Goal: Transaction & Acquisition: Purchase product/service

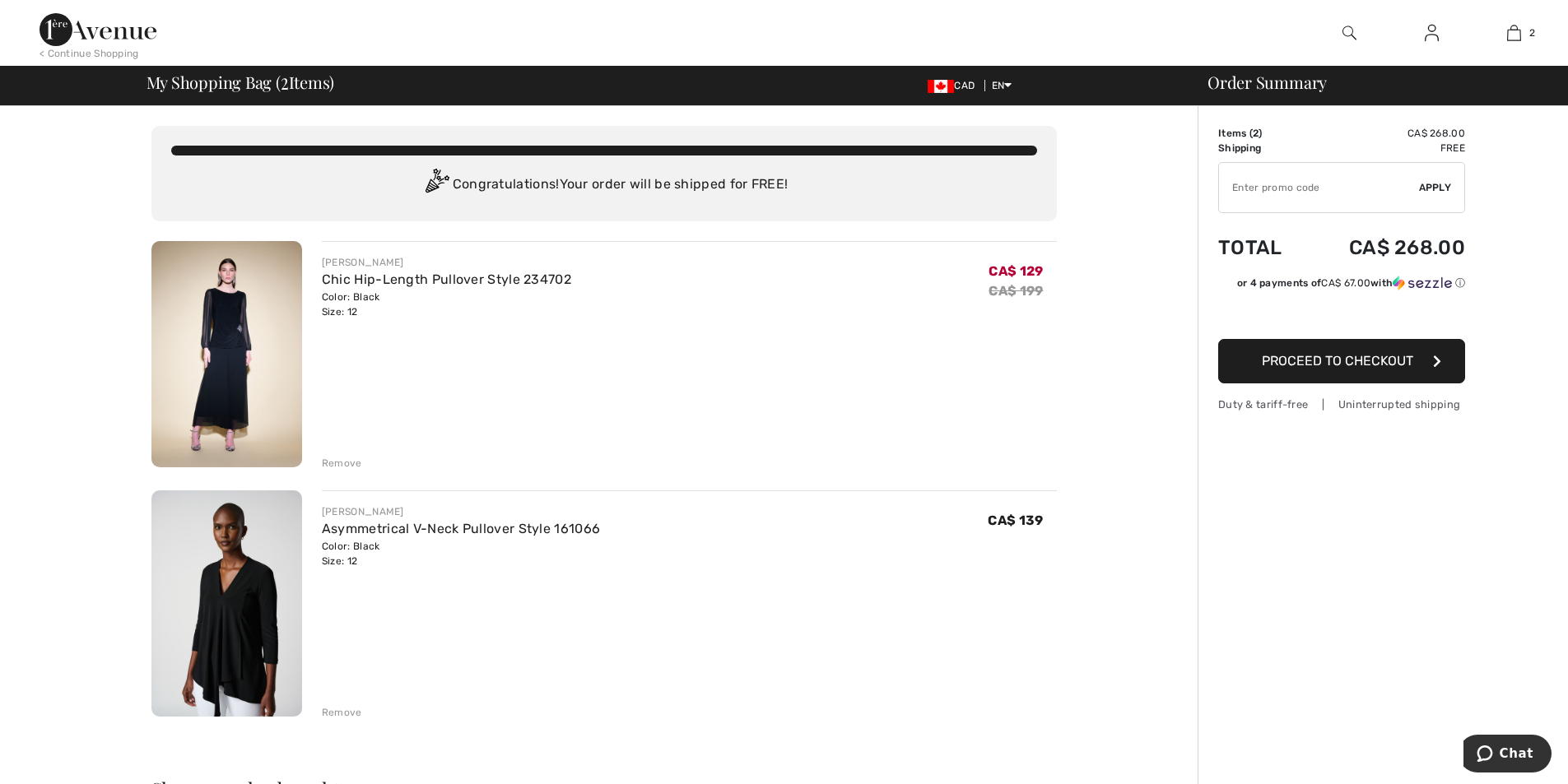
click at [1343, 360] on span "Proceed to Checkout" at bounding box center [1337, 360] width 151 height 16
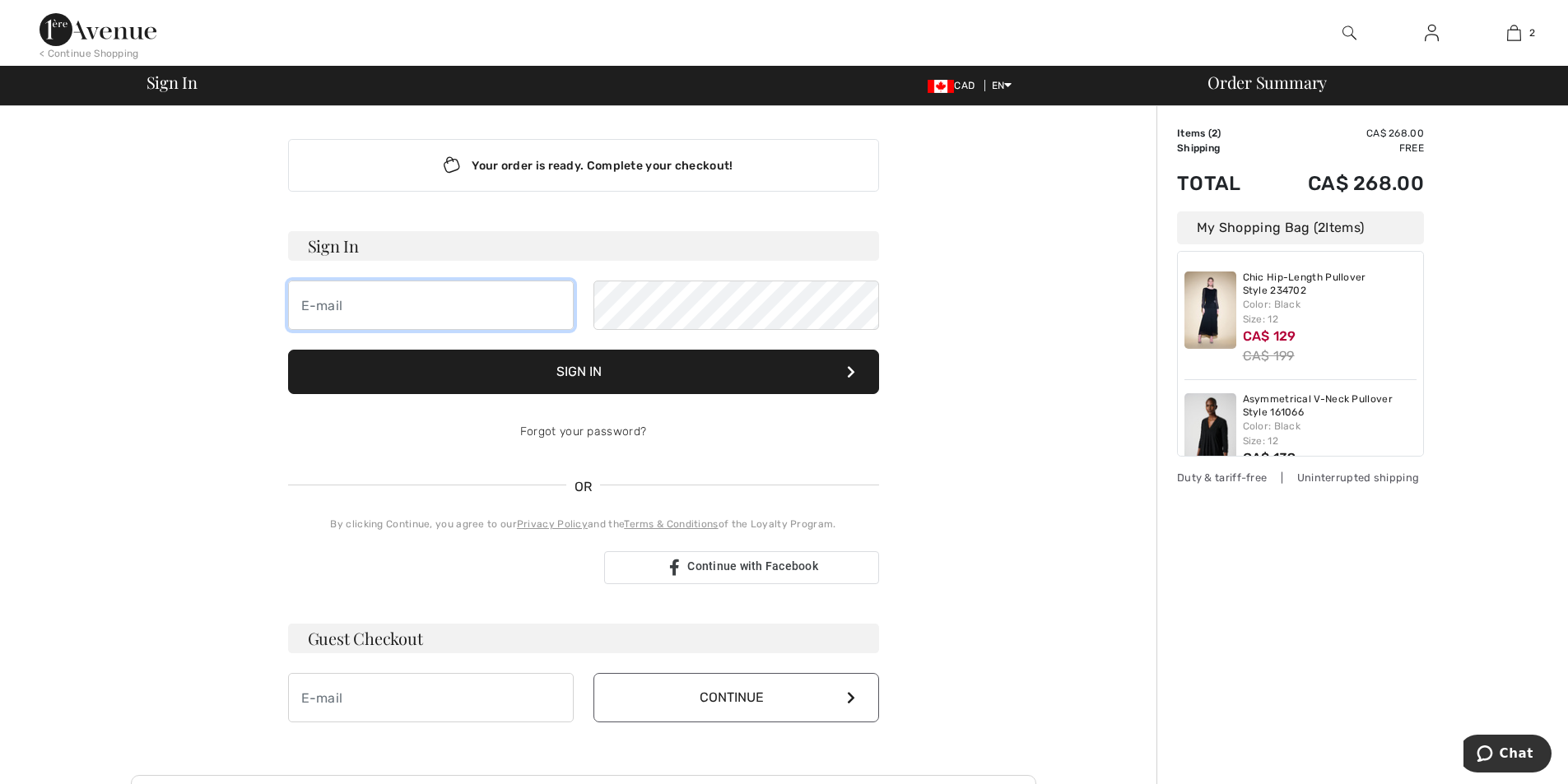
type input "lynnehatchard@bell.net"
click at [633, 365] on button "Sign In" at bounding box center [583, 372] width 591 height 44
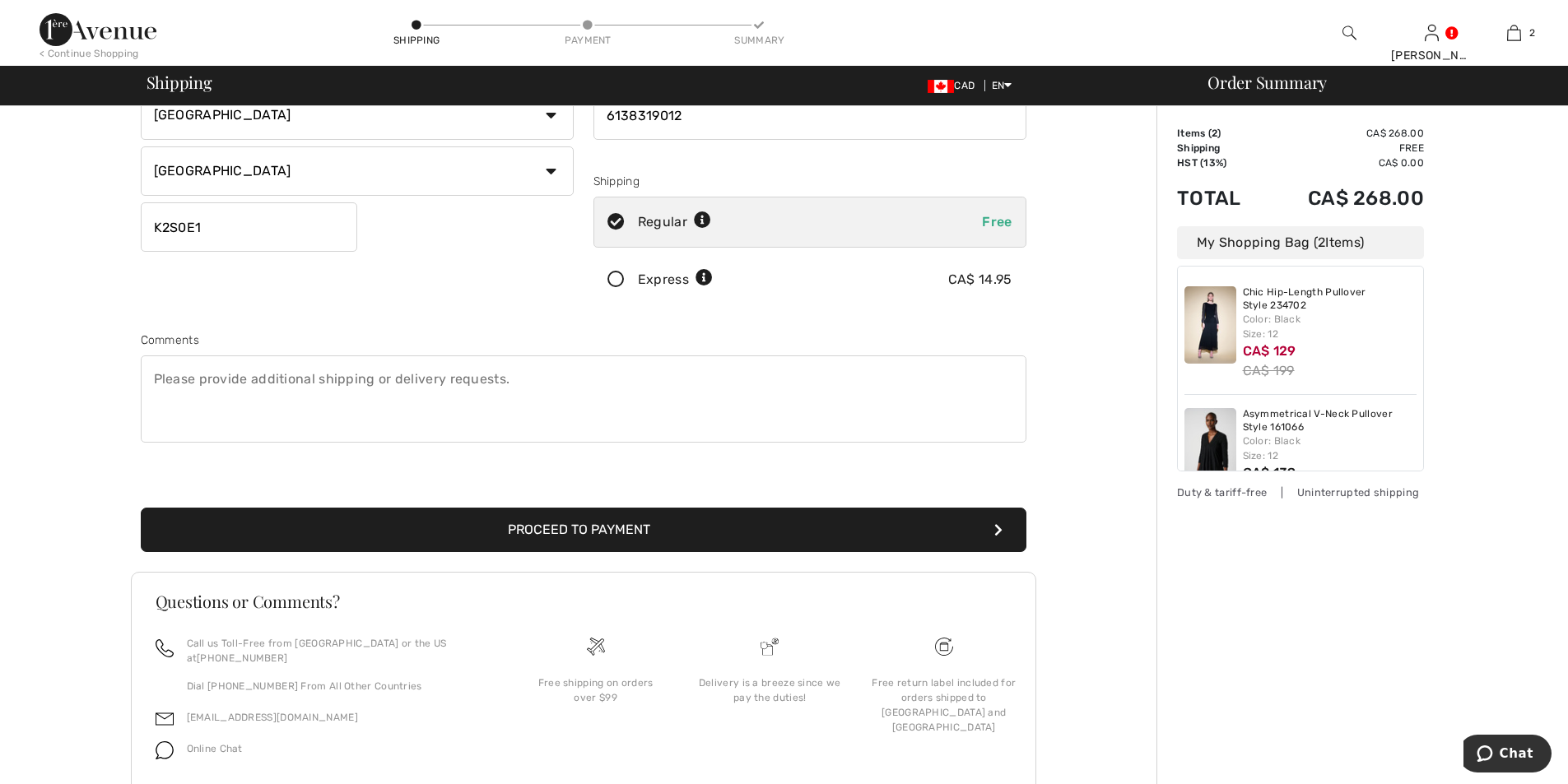
scroll to position [273, 0]
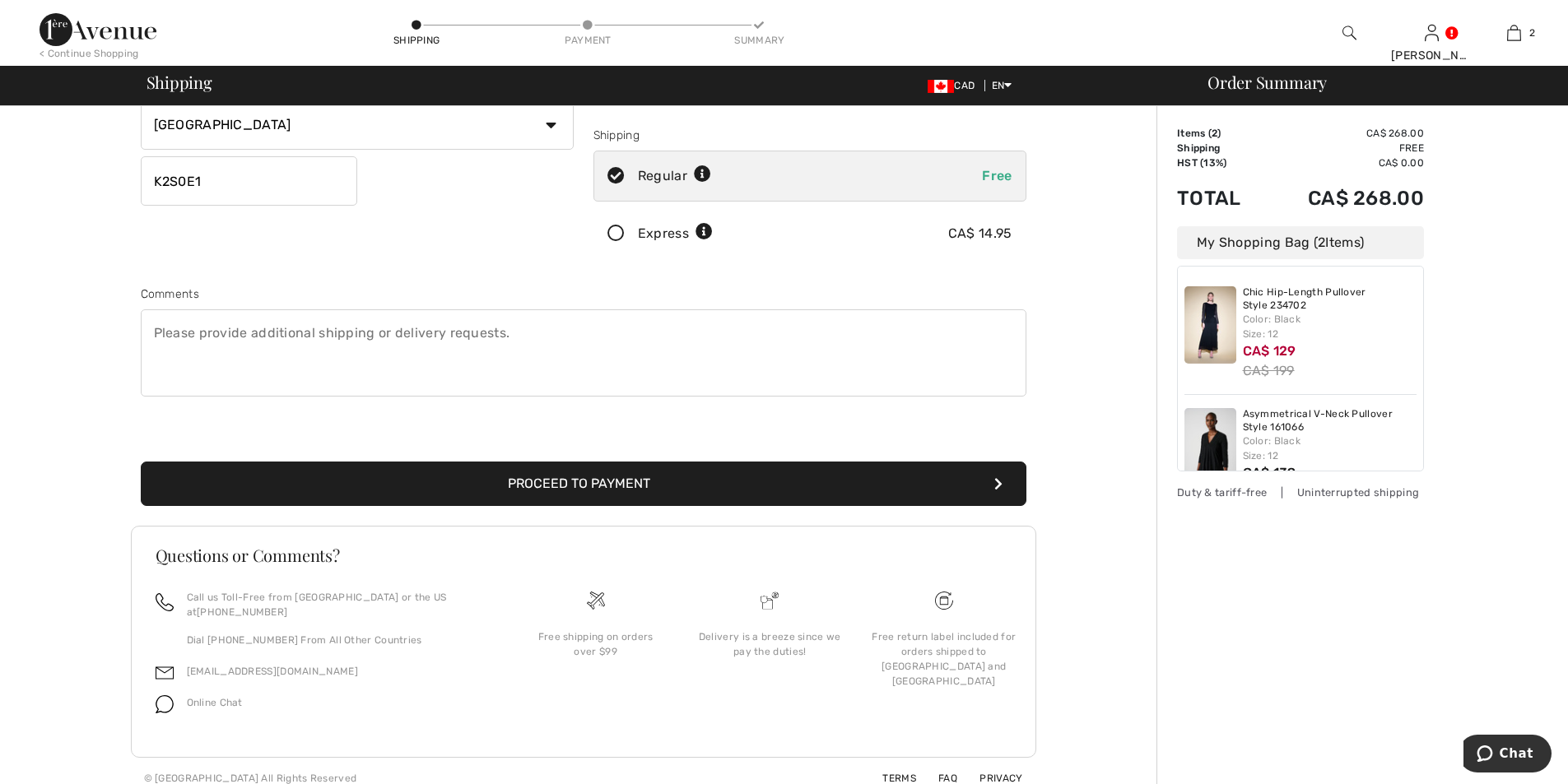
click at [580, 476] on button "Proceed to Payment" at bounding box center [583, 484] width 886 height 44
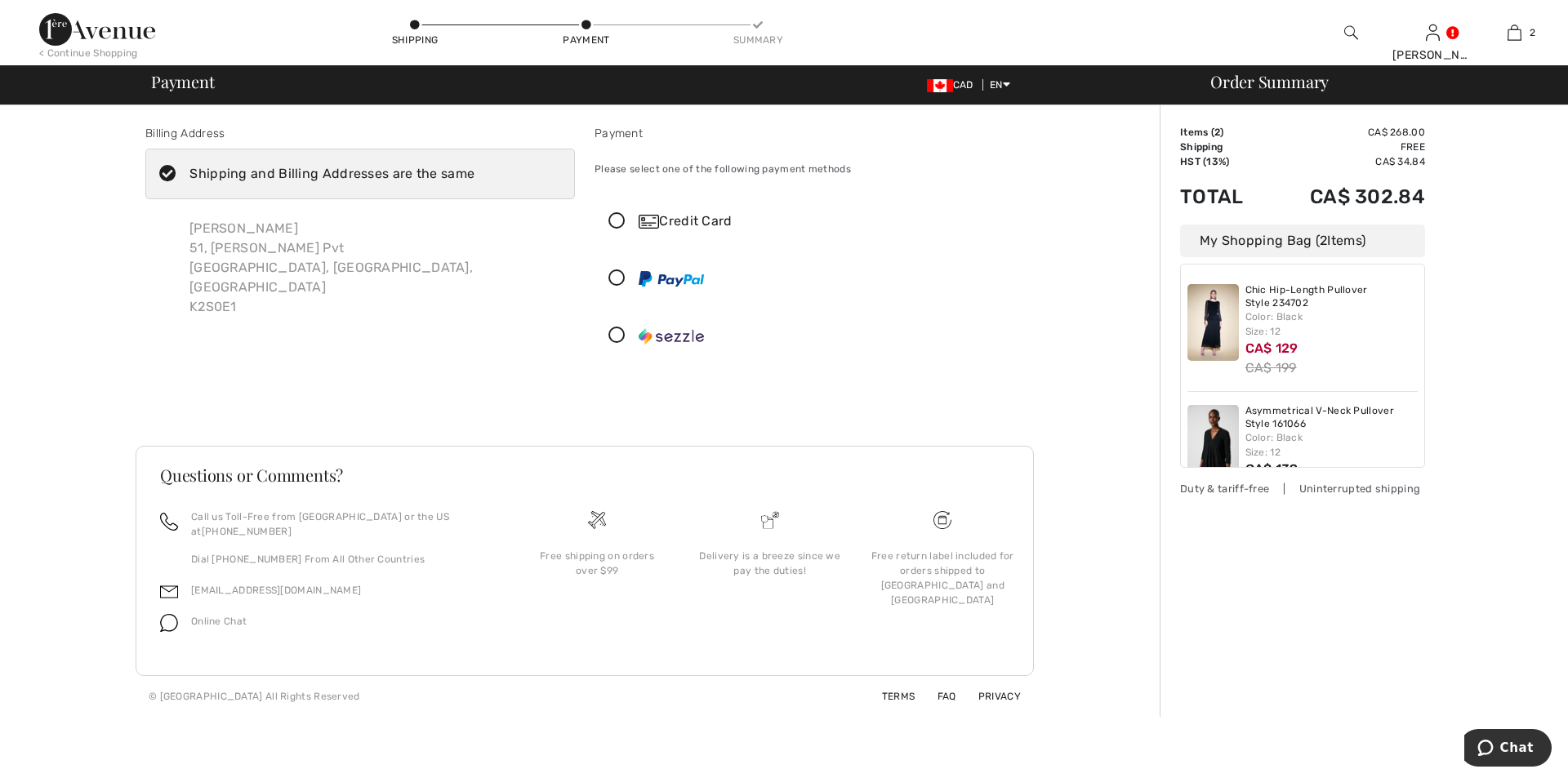
click at [616, 220] on icon at bounding box center [617, 222] width 43 height 17
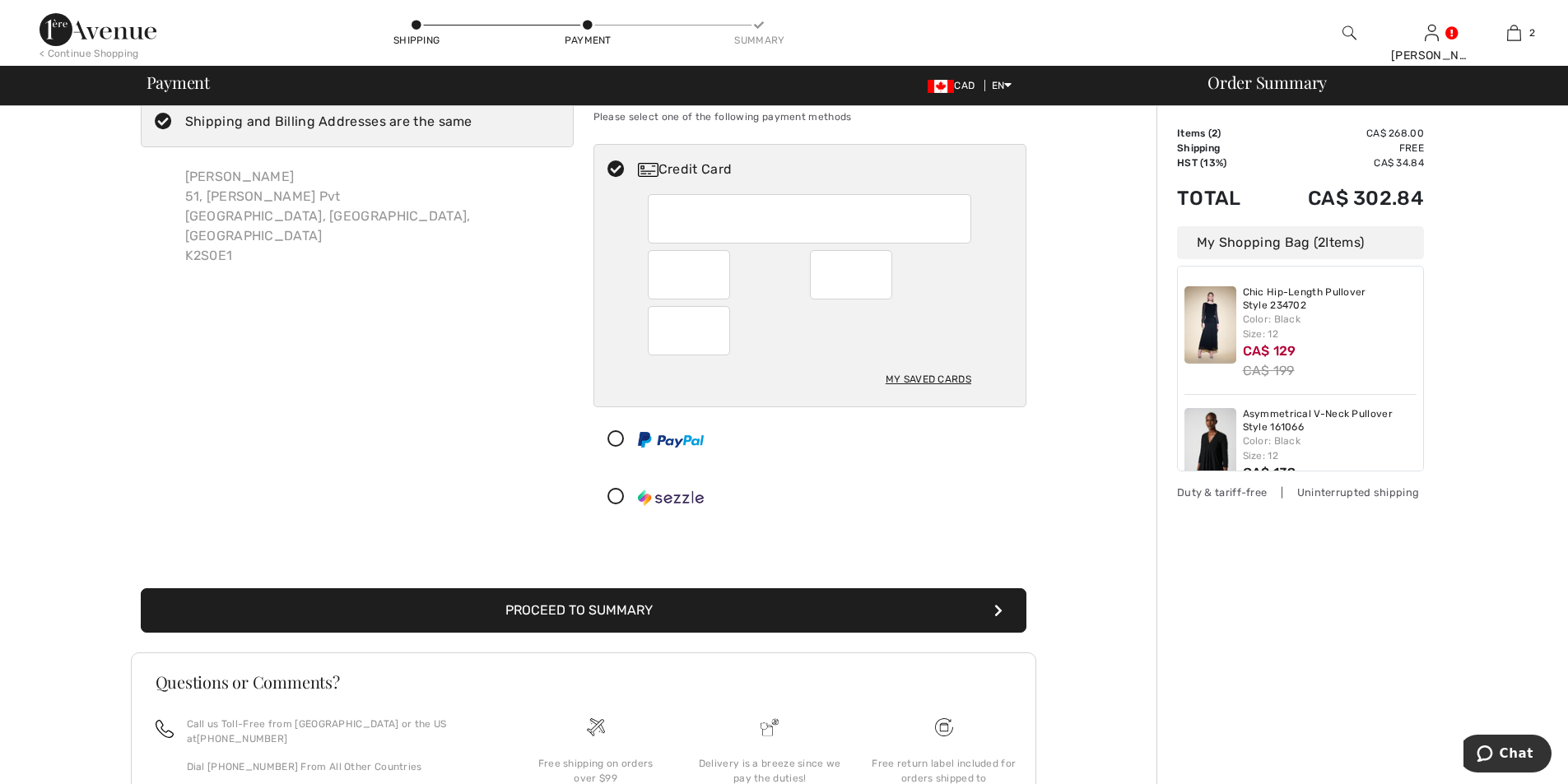
scroll to position [82, 0]
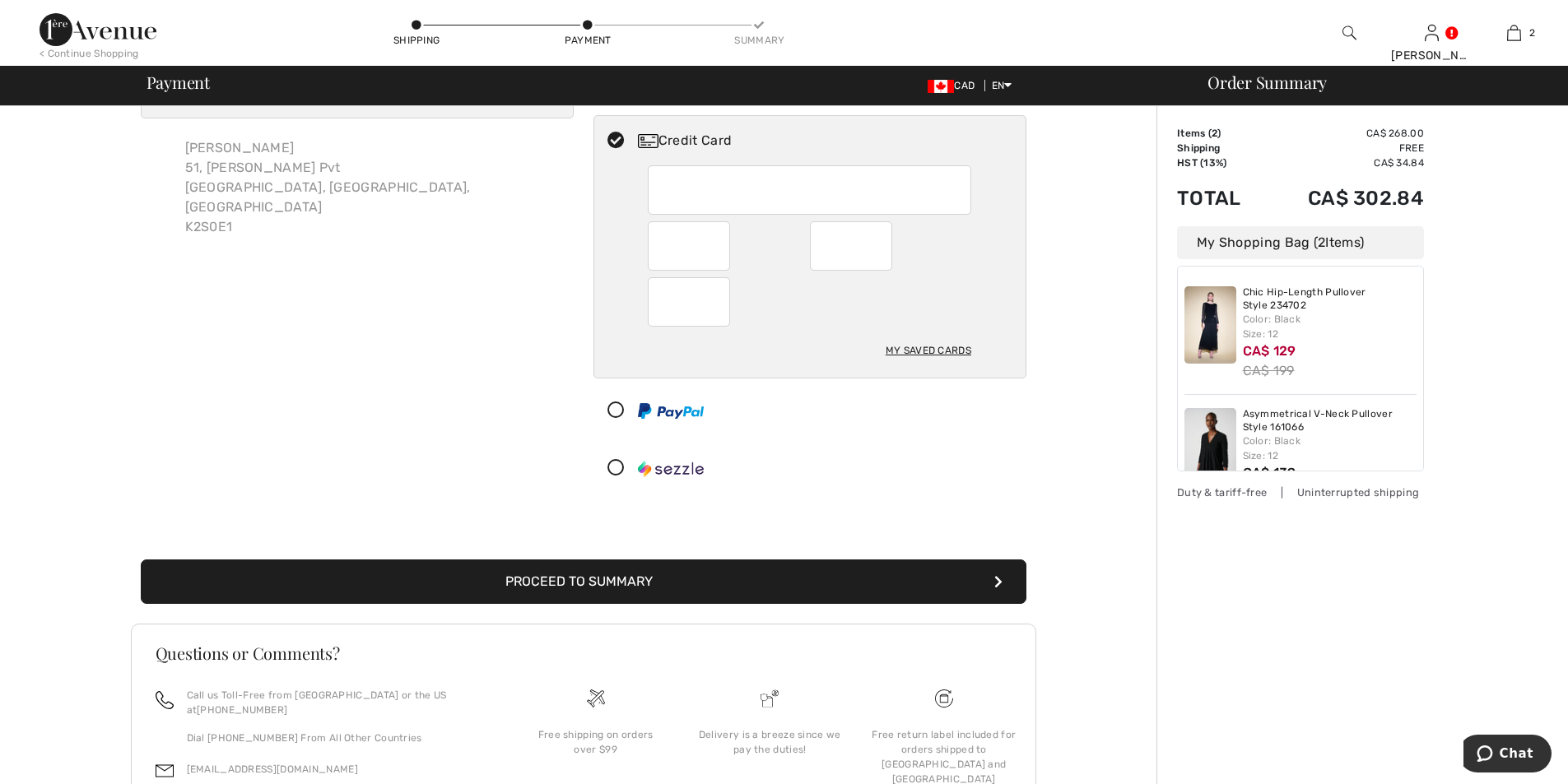
click at [587, 583] on button "Proceed to Summary" at bounding box center [583, 582] width 886 height 44
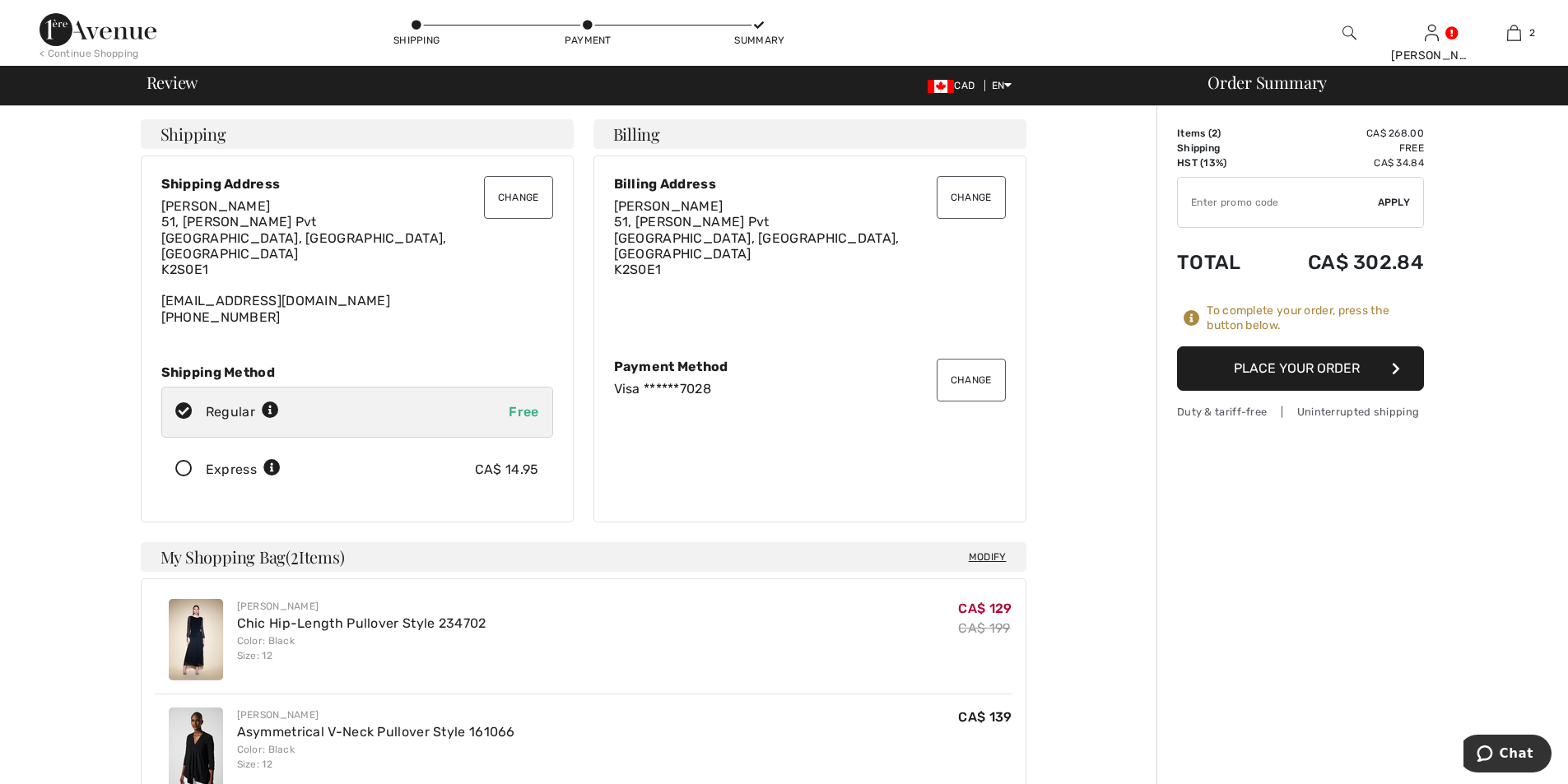
click at [1278, 370] on button "Place Your Order" at bounding box center [1300, 369] width 247 height 44
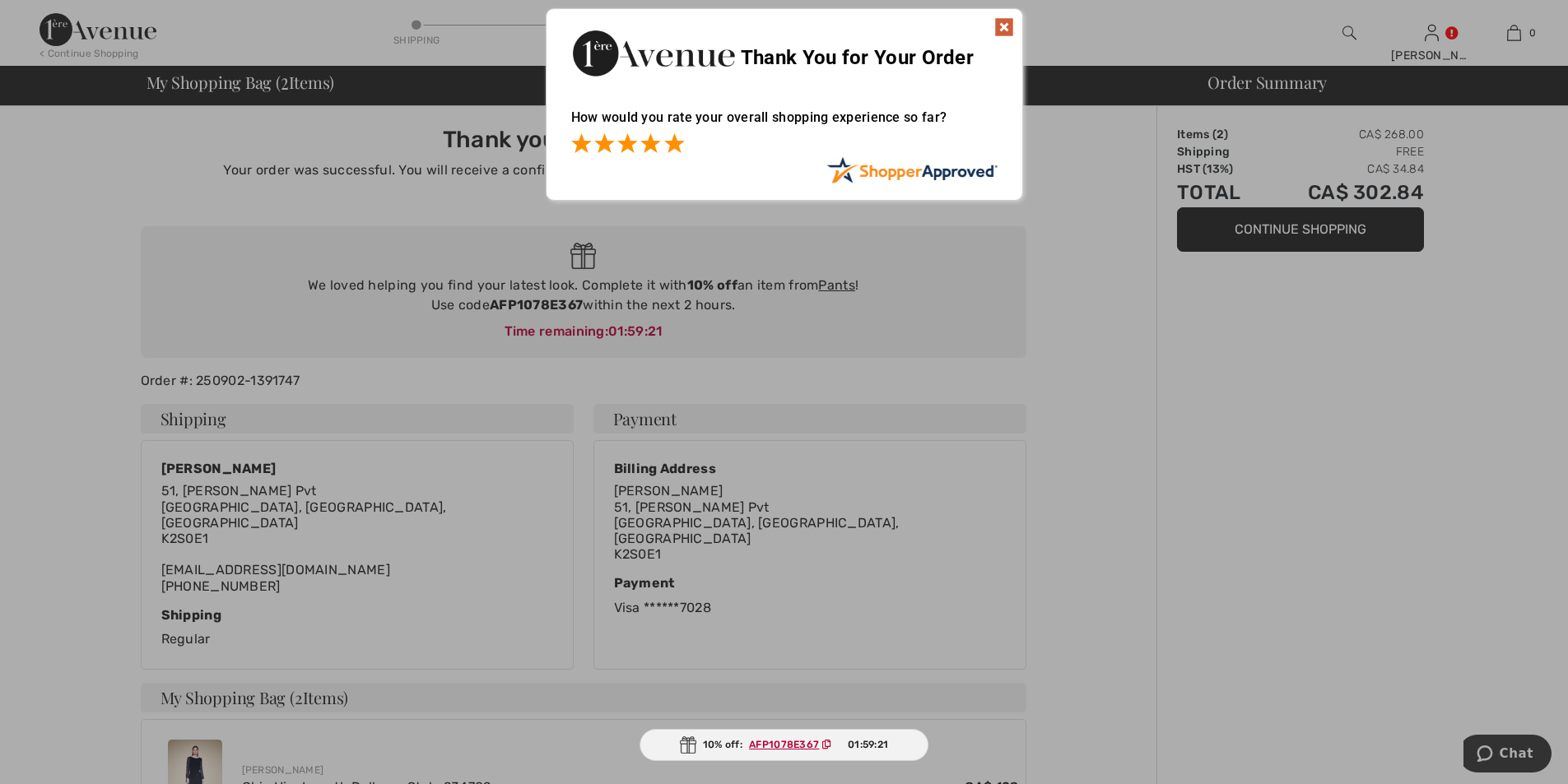
click at [672, 142] on span at bounding box center [673, 143] width 19 height 19
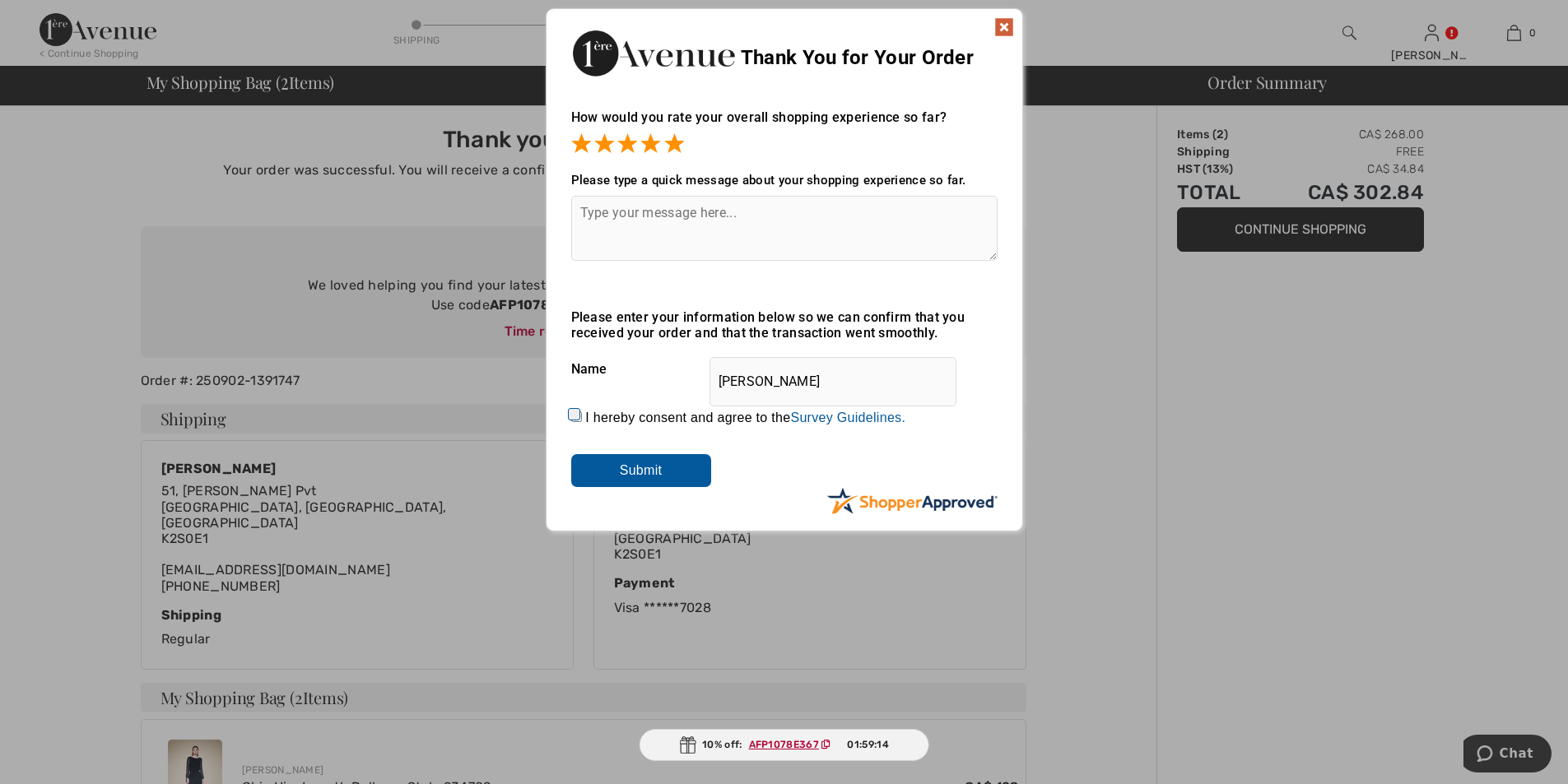
click at [720, 214] on textarea at bounding box center [784, 228] width 427 height 65
type textarea "e"
type textarea "Easy - love the products"
click at [597, 461] on input "Submit" at bounding box center [641, 471] width 140 height 33
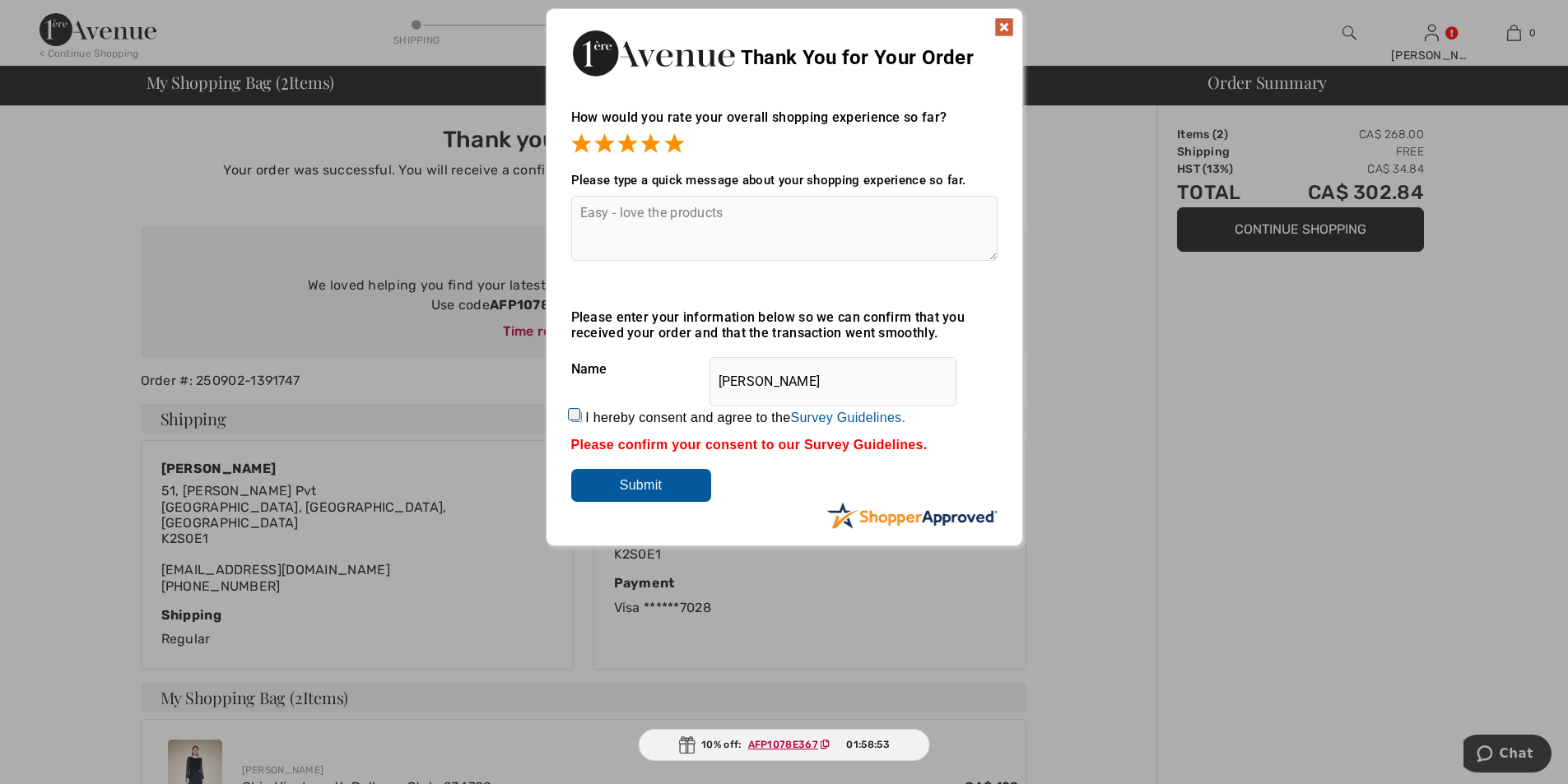
click at [572, 412] on input "I hereby consent and agree to the By submitting a review, you grant permission …" at bounding box center [577, 417] width 11 height 11
checkbox input "true"
click at [606, 482] on input "Submit" at bounding box center [641, 486] width 140 height 33
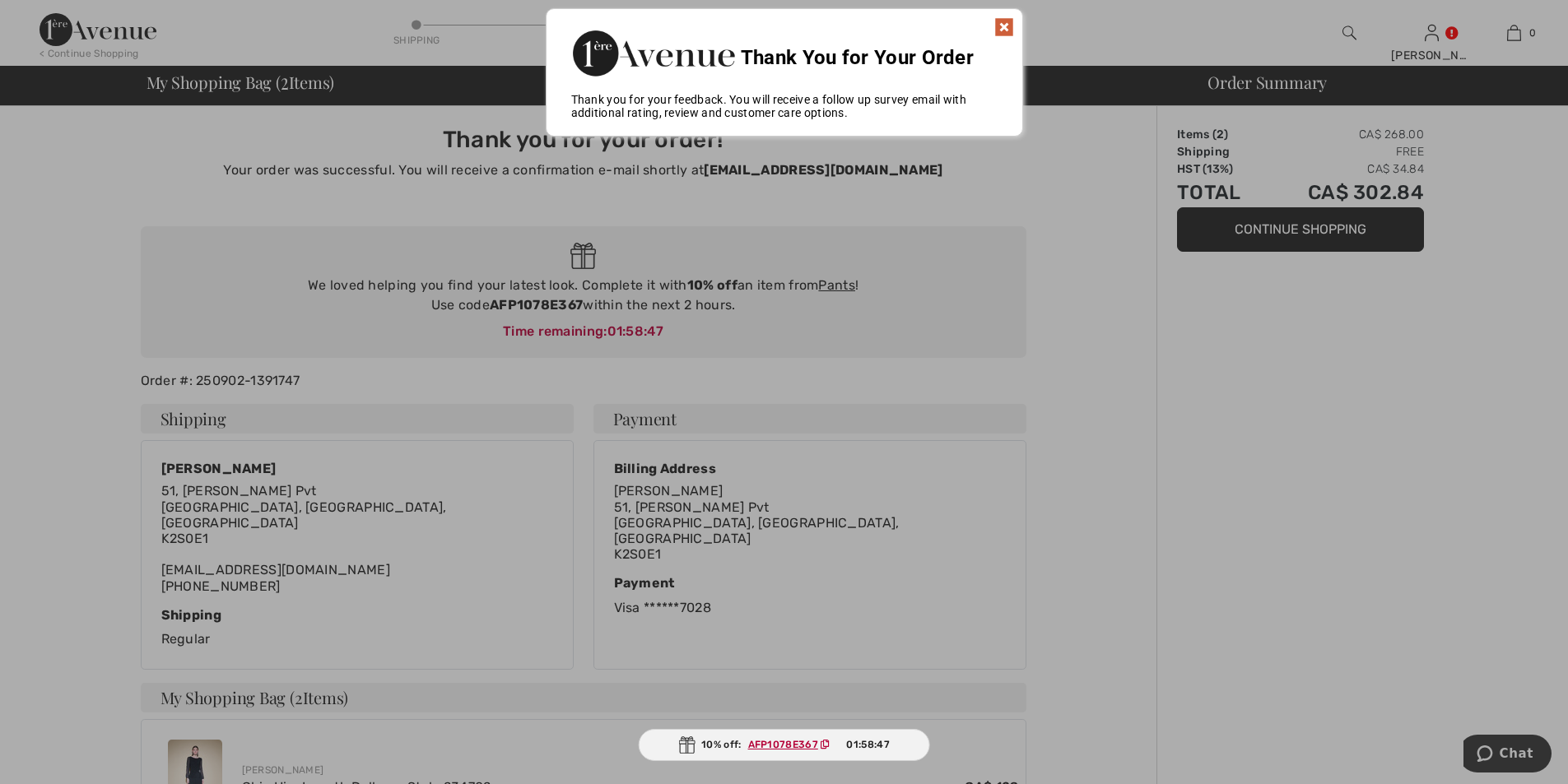
click at [1005, 26] on img at bounding box center [1003, 27] width 19 height 19
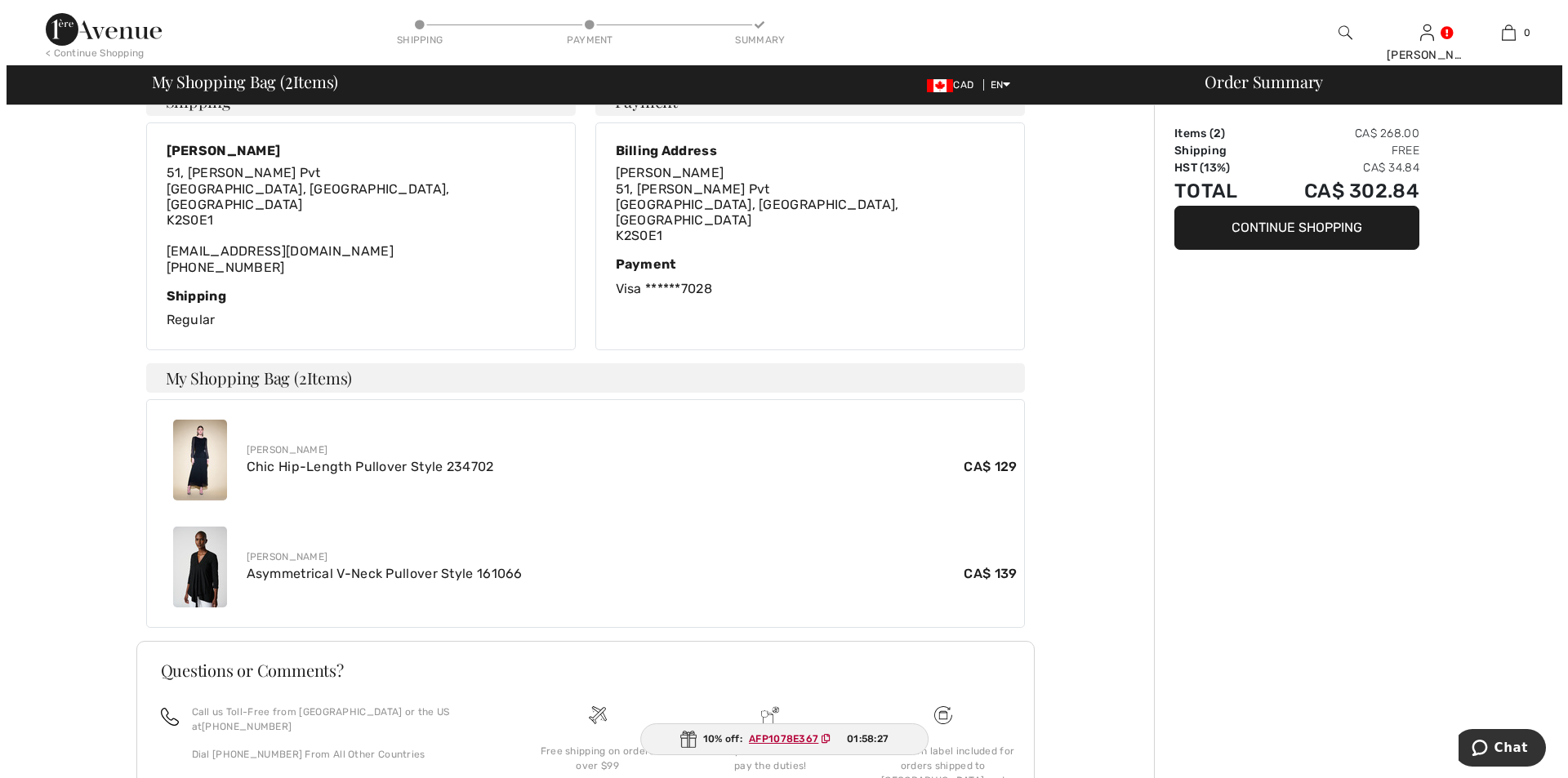
scroll to position [408, 0]
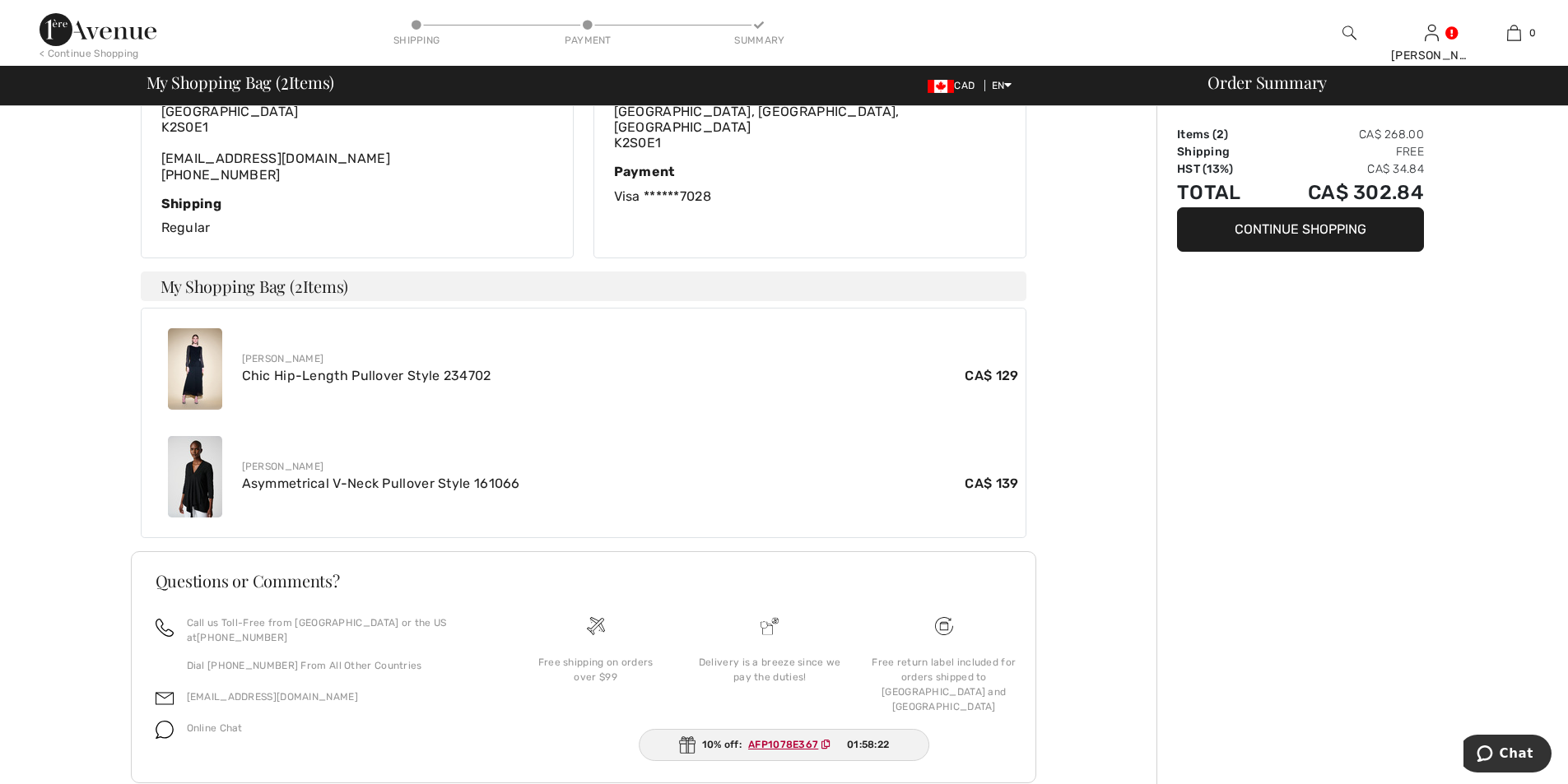
click at [1348, 26] on img at bounding box center [1349, 32] width 14 height 19
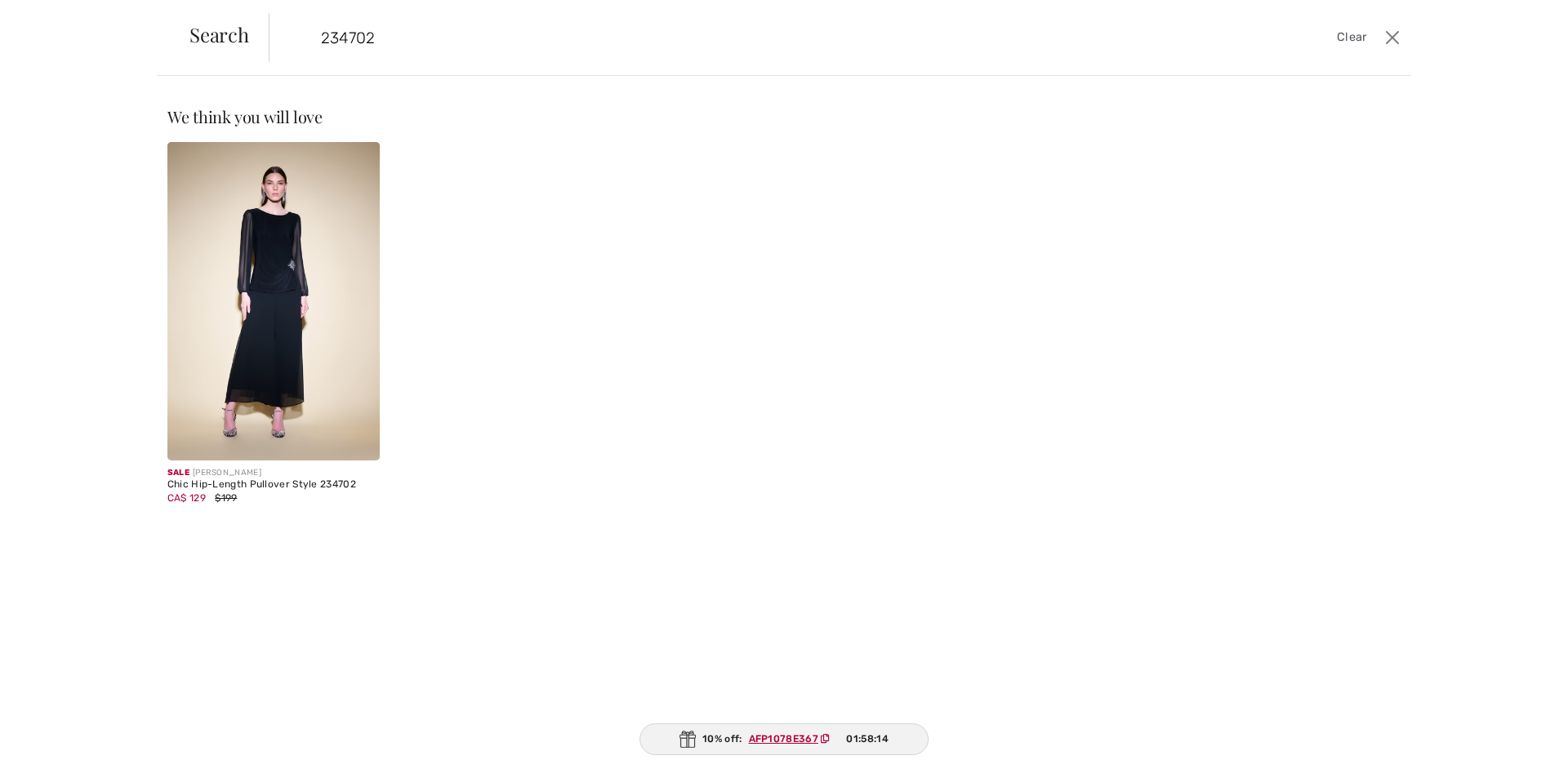
type input "234702"
click at [269, 271] on img at bounding box center [273, 301] width 213 height 318
